Goal: Navigation & Orientation: Find specific page/section

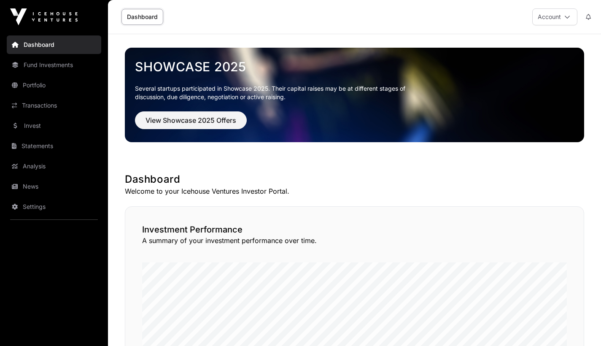
click at [25, 81] on link "Portfolio" at bounding box center [54, 85] width 95 height 19
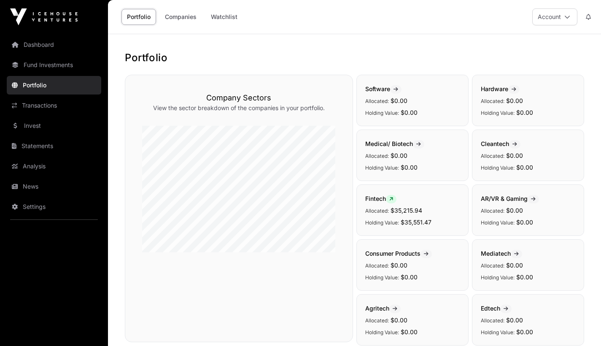
click at [415, 219] on span "$35,551.47" at bounding box center [416, 222] width 31 height 7
click at [392, 197] on icon at bounding box center [391, 199] width 4 height 5
click at [43, 103] on link "Transactions" at bounding box center [54, 105] width 95 height 19
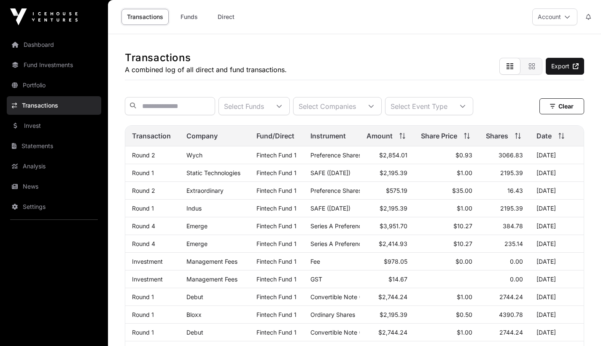
click at [32, 84] on link "Portfolio" at bounding box center [54, 85] width 95 height 19
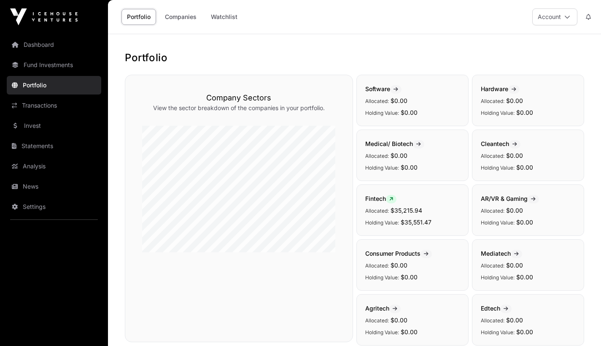
click at [43, 43] on link "Dashboard" at bounding box center [54, 44] width 95 height 19
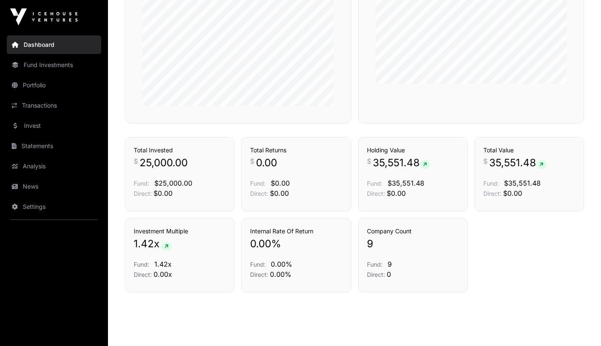
scroll to position [551, 0]
